Goal: Task Accomplishment & Management: Manage account settings

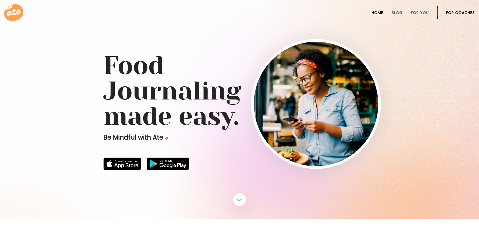
click at [460, 13] on link "For Coaches" at bounding box center [460, 13] width 29 height 4
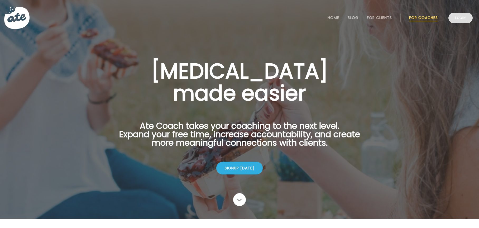
click at [461, 19] on link "Login" at bounding box center [460, 18] width 24 height 11
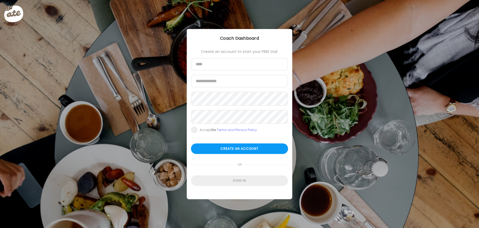
click at [205, 188] on div "Create an account to start your FREE trial: Name Email address Password Re-ente…" at bounding box center [239, 112] width 105 height 167
click at [205, 186] on div "Sign in" at bounding box center [239, 180] width 97 height 11
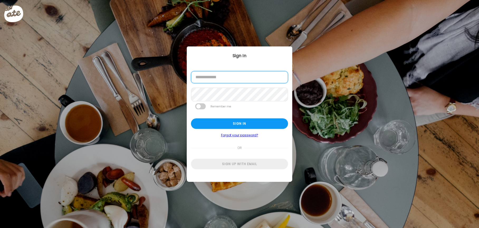
drag, startPoint x: 222, startPoint y: 75, endPoint x: 221, endPoint y: 81, distance: 6.1
type input "**********"
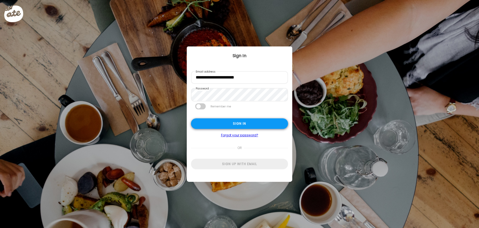
click at [234, 123] on div "Sign in" at bounding box center [239, 123] width 97 height 11
type input "**********"
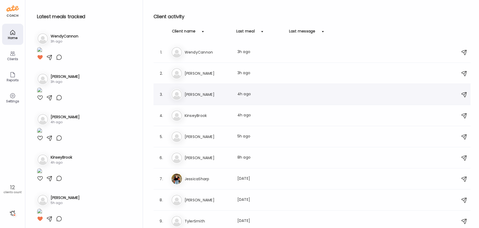
click at [228, 92] on h3 "Richie" at bounding box center [207, 94] width 46 height 6
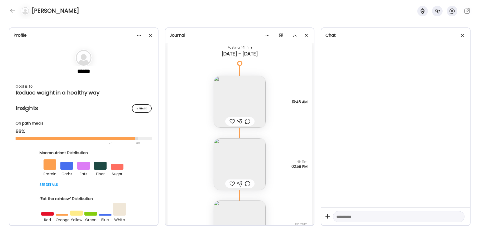
scroll to position [9181, 0]
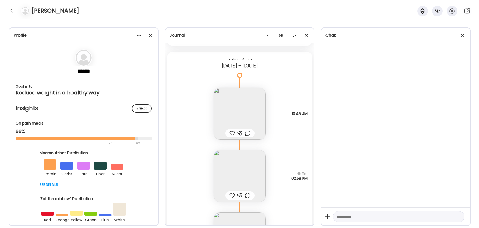
click at [247, 104] on img at bounding box center [240, 114] width 52 height 52
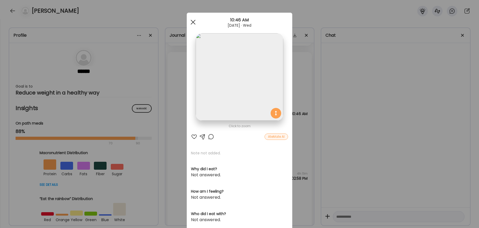
click at [192, 21] on span at bounding box center [193, 22] width 5 height 5
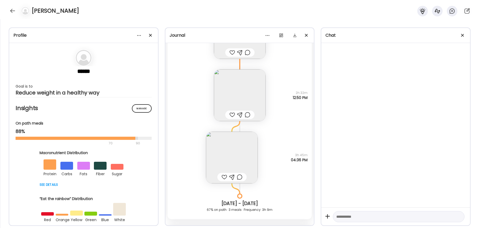
scroll to position [9708, 0]
click at [242, 99] on img at bounding box center [240, 95] width 52 height 52
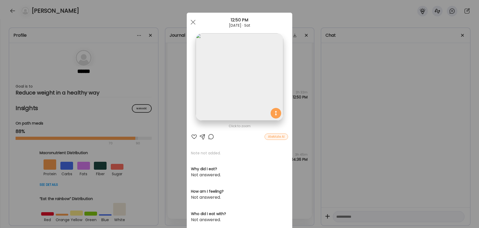
click at [194, 135] on div at bounding box center [194, 136] width 6 height 6
click at [208, 137] on div at bounding box center [211, 136] width 6 height 6
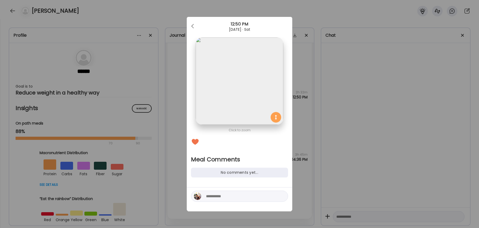
click at [226, 199] on textarea at bounding box center [241, 196] width 71 height 6
type textarea "**********"
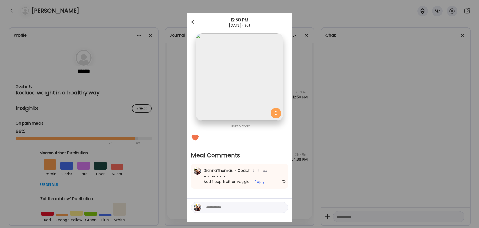
click at [193, 18] on div at bounding box center [193, 22] width 11 height 11
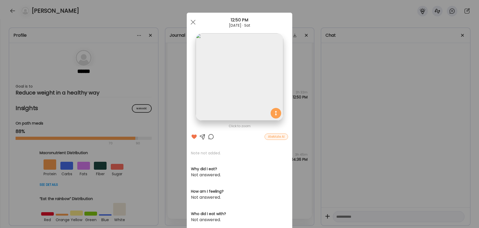
click at [193, 18] on div at bounding box center [193, 22] width 11 height 11
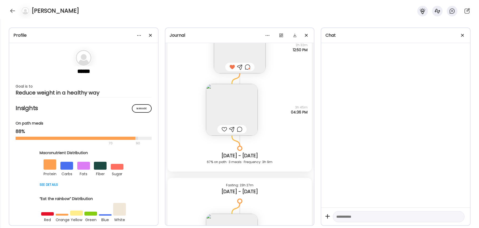
scroll to position [9756, 0]
click at [226, 100] on img at bounding box center [232, 109] width 52 height 52
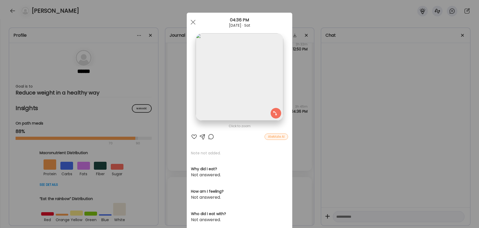
click at [210, 138] on div at bounding box center [211, 136] width 6 height 6
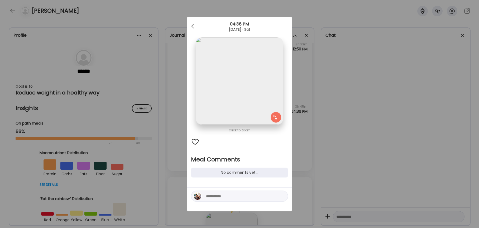
click at [234, 197] on textarea at bounding box center [241, 196] width 71 height 6
type textarea "**********"
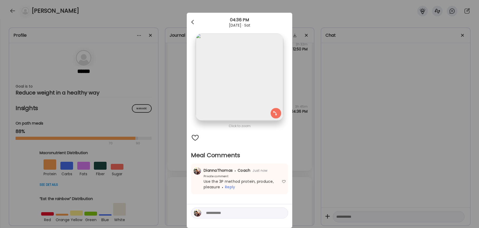
click at [193, 22] on div at bounding box center [193, 22] width 11 height 11
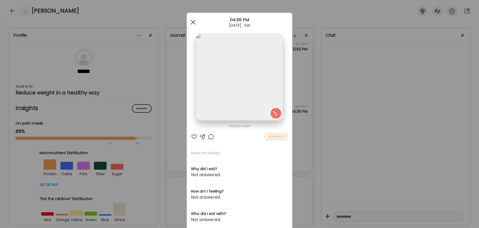
click at [193, 22] on span at bounding box center [193, 22] width 5 height 5
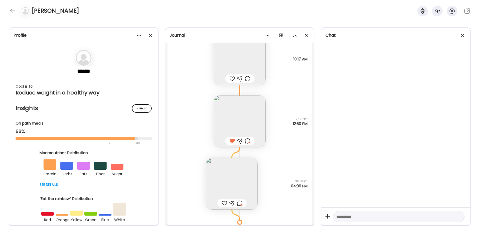
scroll to position [9682, 0]
